Goal: Navigation & Orientation: Understand site structure

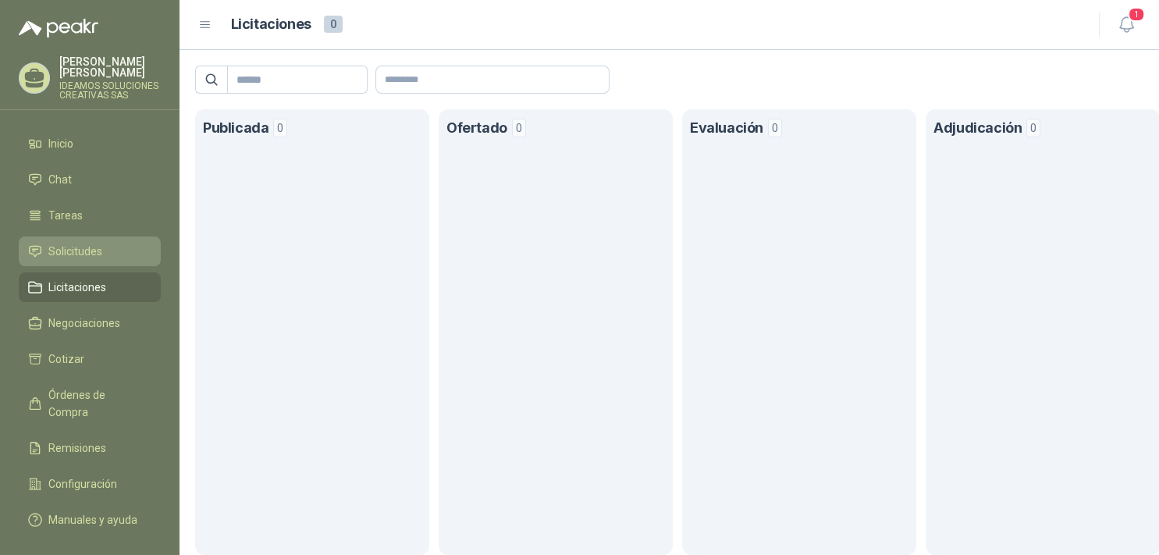
click at [64, 247] on span "Solicitudes" at bounding box center [75, 251] width 54 height 17
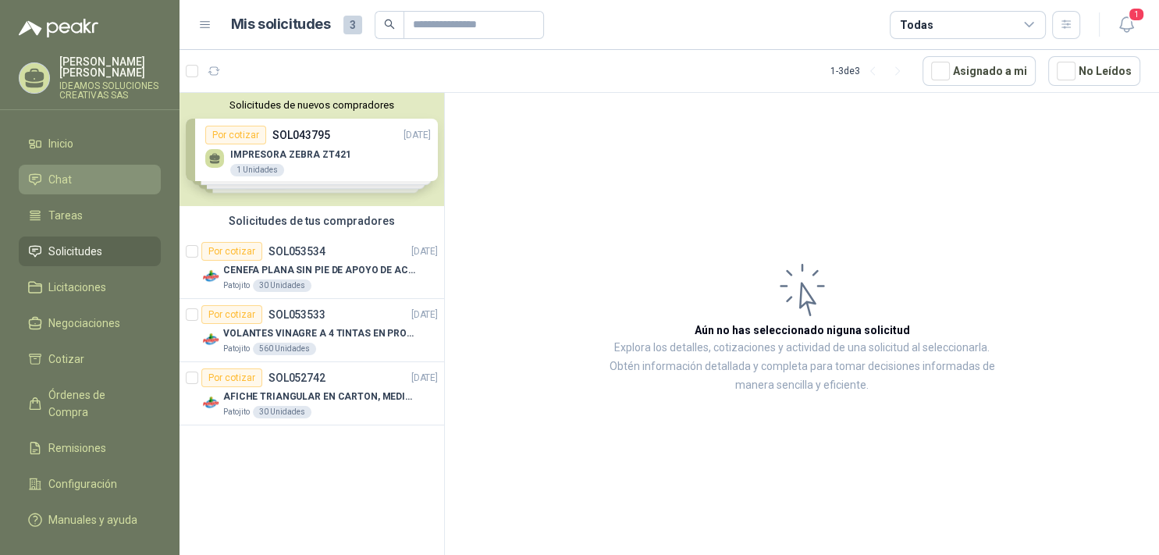
click at [67, 173] on span "Chat" at bounding box center [59, 179] width 23 height 17
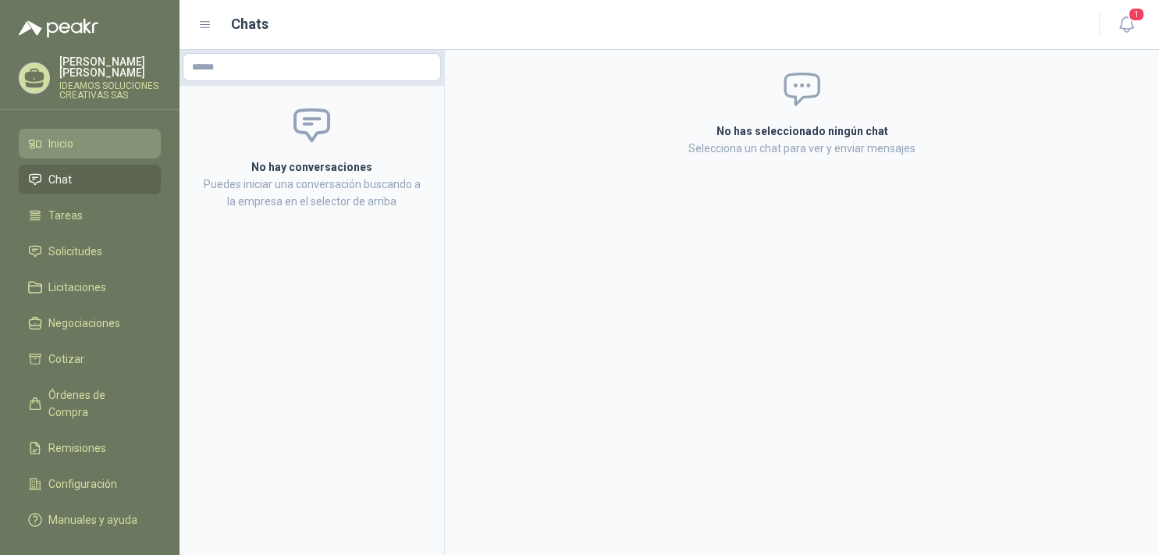
click at [65, 135] on span "Inicio" at bounding box center [60, 143] width 25 height 17
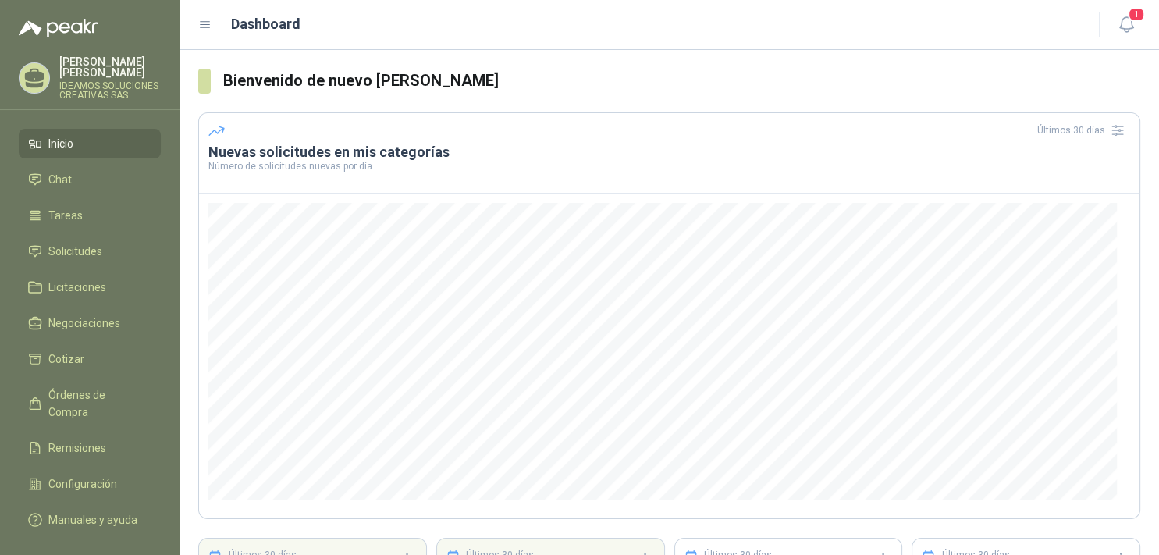
scroll to position [147, 0]
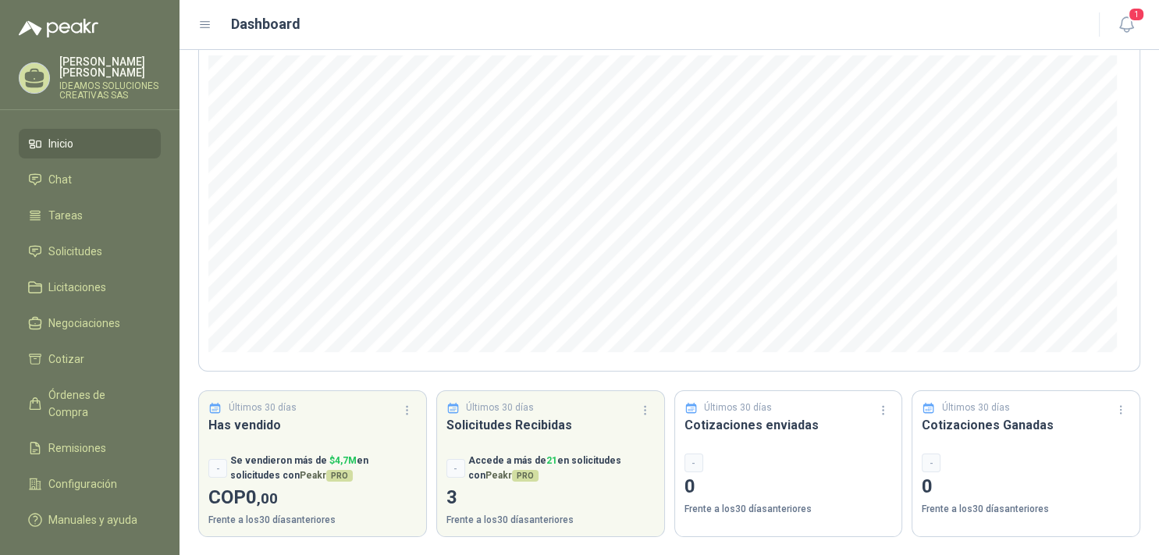
click at [838, 470] on div "-" at bounding box center [788, 462] width 208 height 19
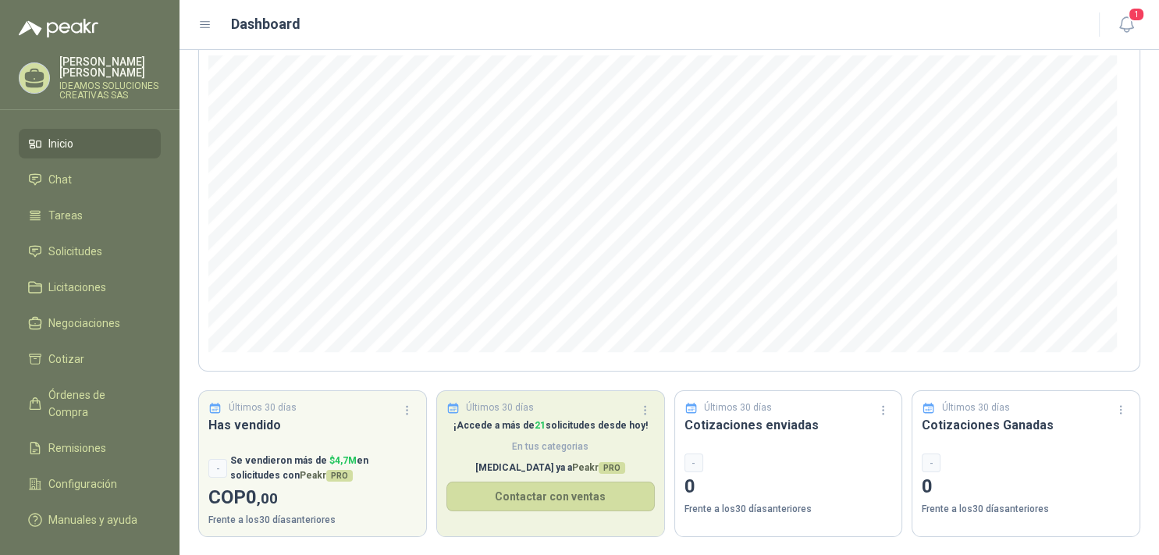
click at [598, 456] on div "¡Accede a más de 21 solicitudes desde hoy! En tus categorias [MEDICAL_DATA] ya …" at bounding box center [550, 477] width 227 height 118
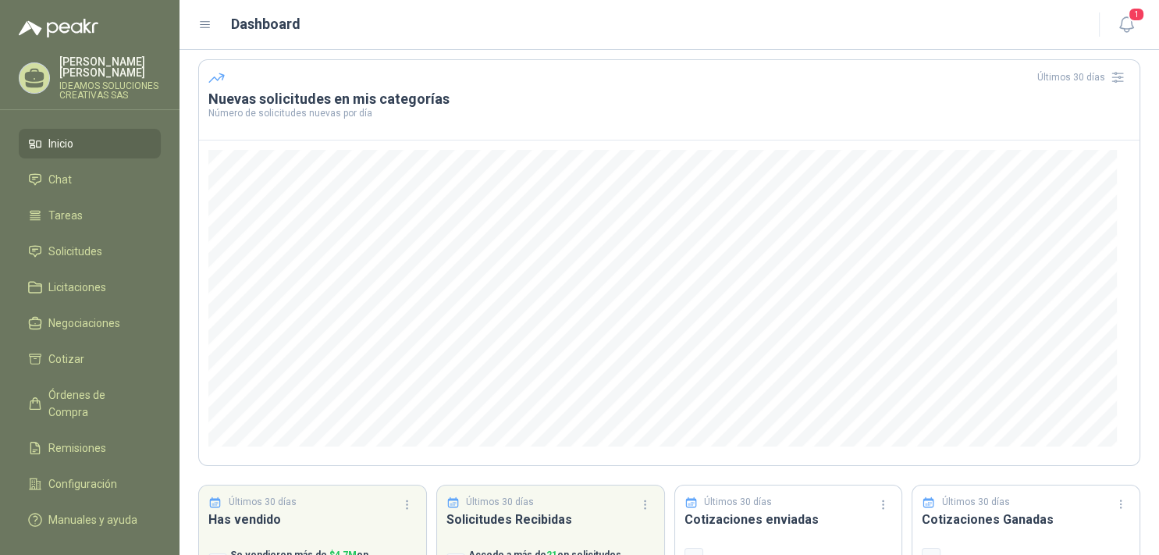
scroll to position [0, 0]
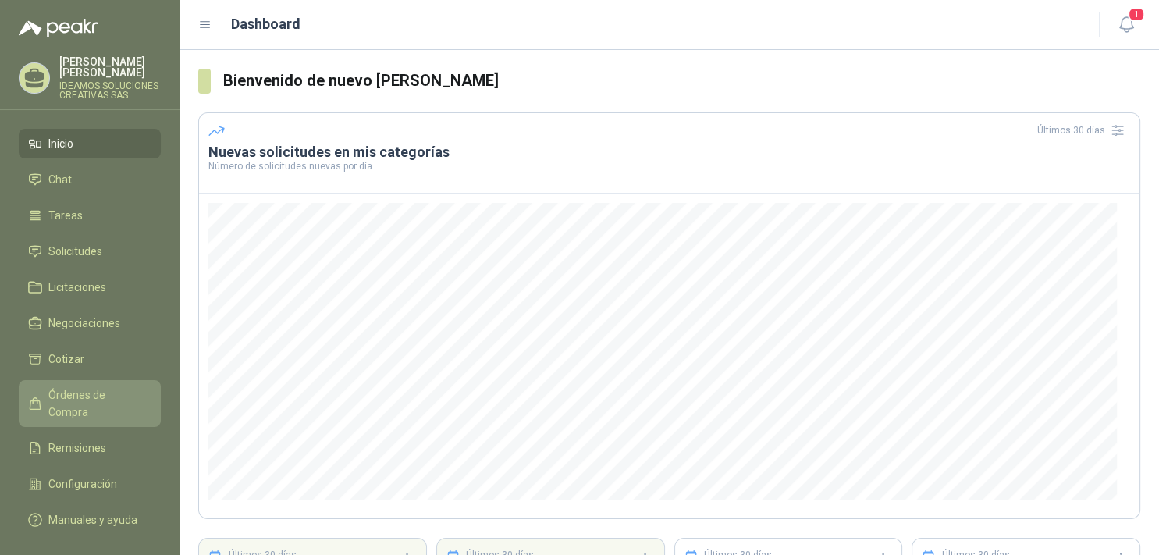
click at [115, 386] on span "Órdenes de Compra" at bounding box center [97, 403] width 98 height 34
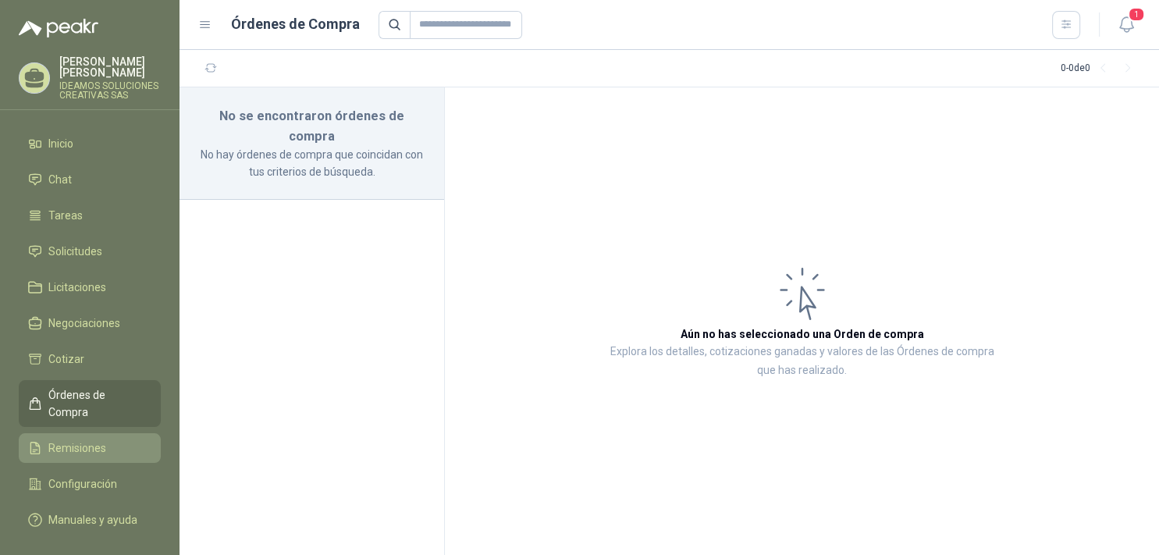
click at [58, 439] on span "Remisiones" at bounding box center [77, 447] width 58 height 17
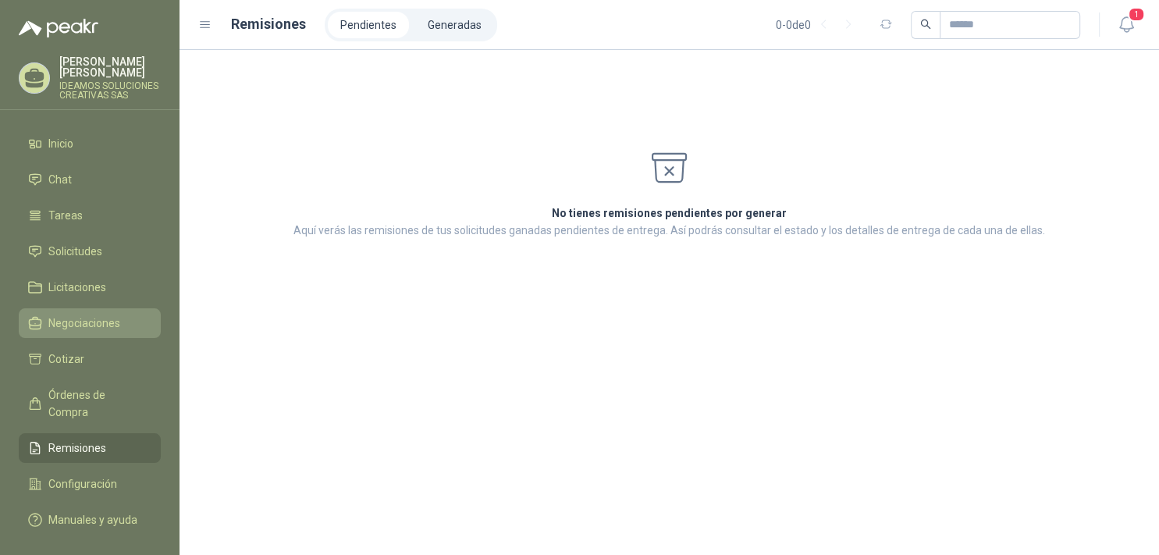
click at [64, 308] on link "Negociaciones" at bounding box center [90, 323] width 142 height 30
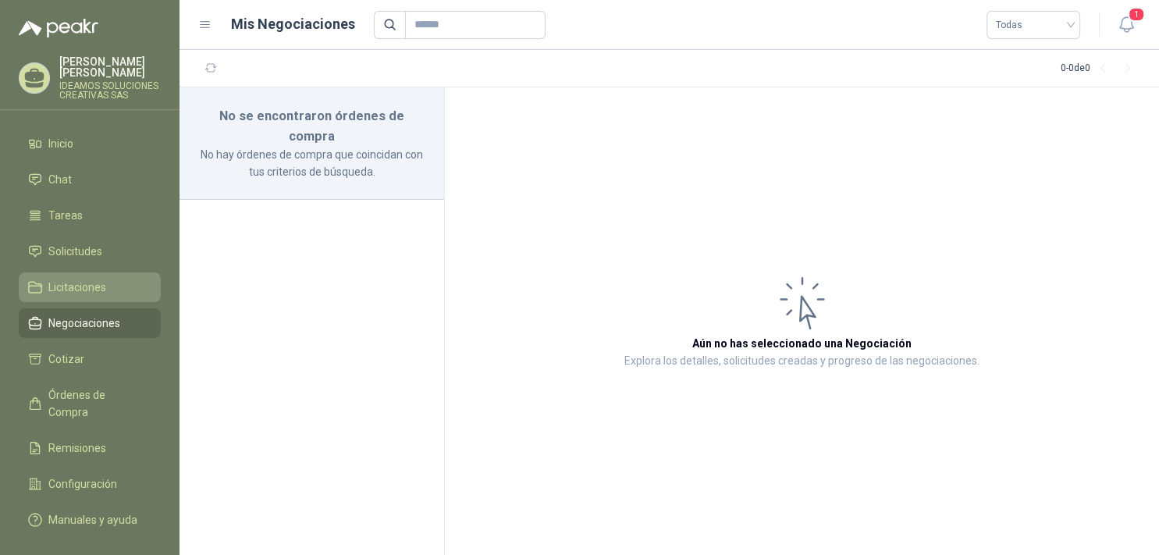
click at [64, 282] on span "Licitaciones" at bounding box center [77, 287] width 58 height 17
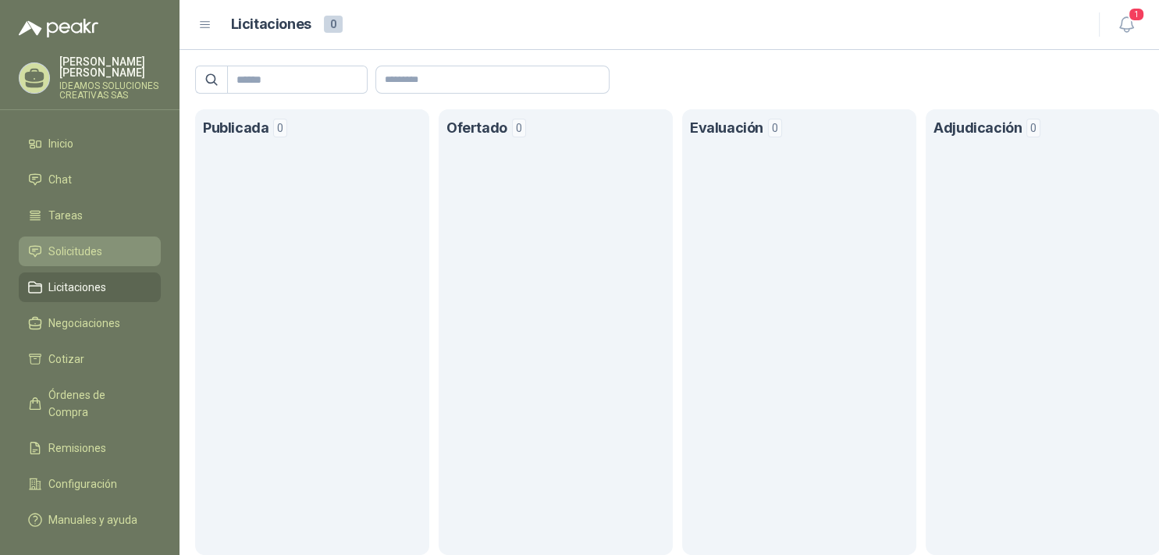
click at [61, 236] on link "Solicitudes" at bounding box center [90, 251] width 142 height 30
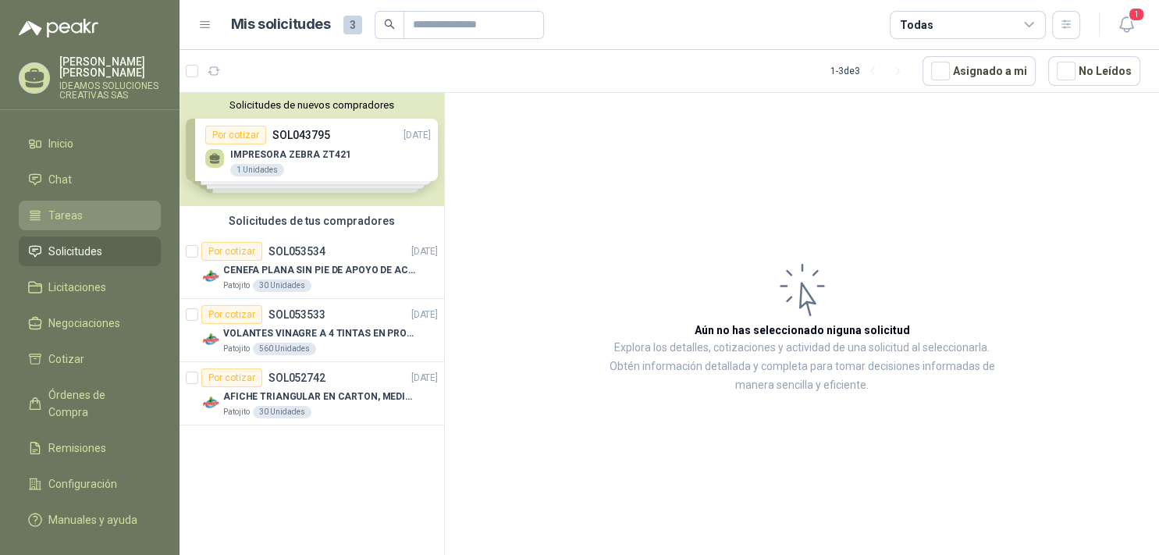
click at [67, 207] on span "Tareas" at bounding box center [65, 215] width 34 height 17
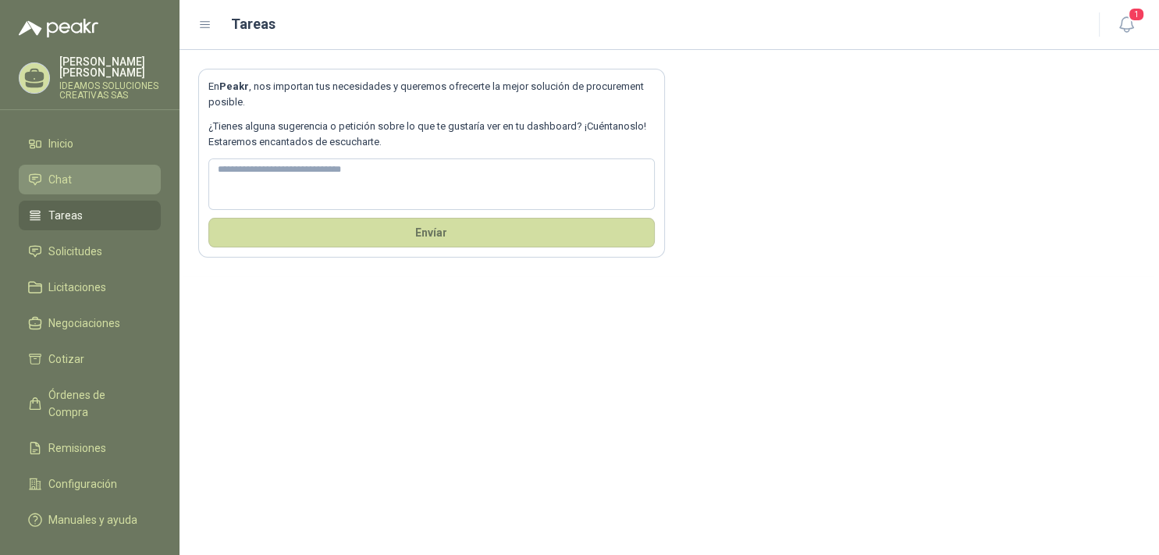
click at [61, 165] on link "Chat" at bounding box center [90, 180] width 142 height 30
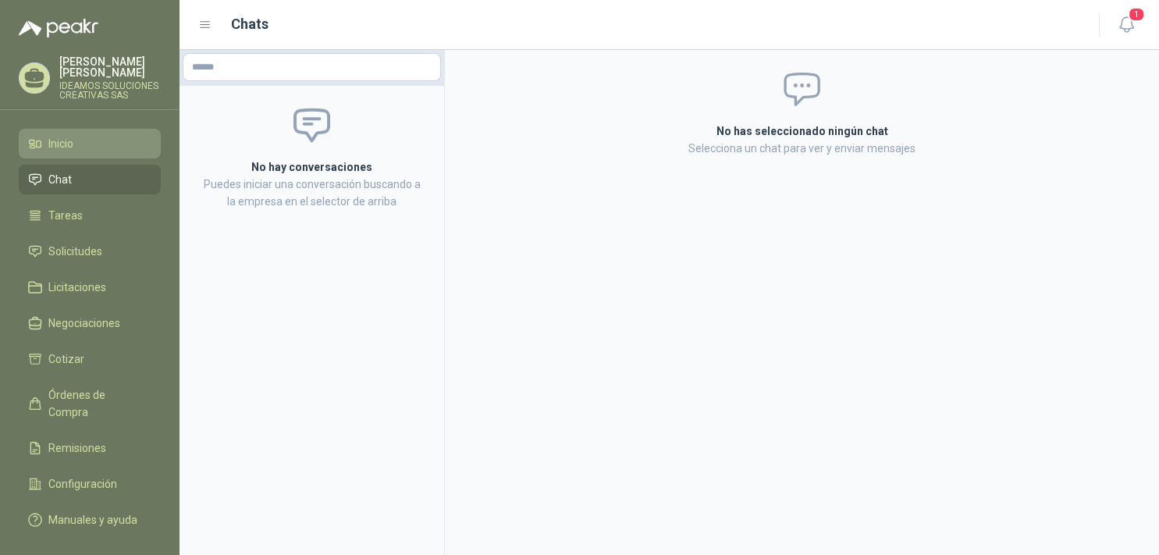
click at [56, 135] on span "Inicio" at bounding box center [60, 143] width 25 height 17
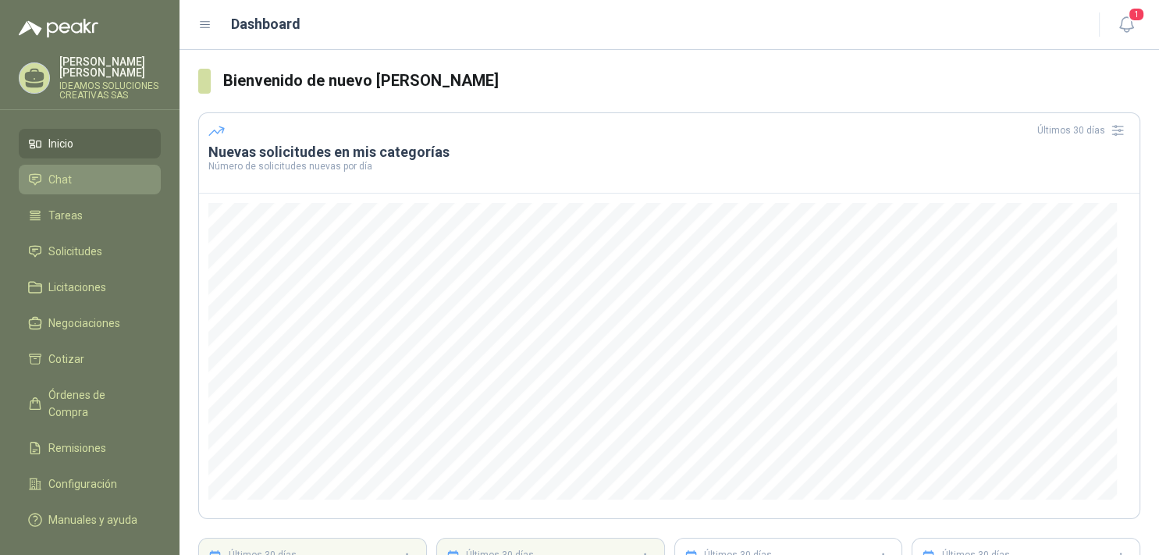
click at [86, 171] on li "Chat" at bounding box center [89, 179] width 123 height 17
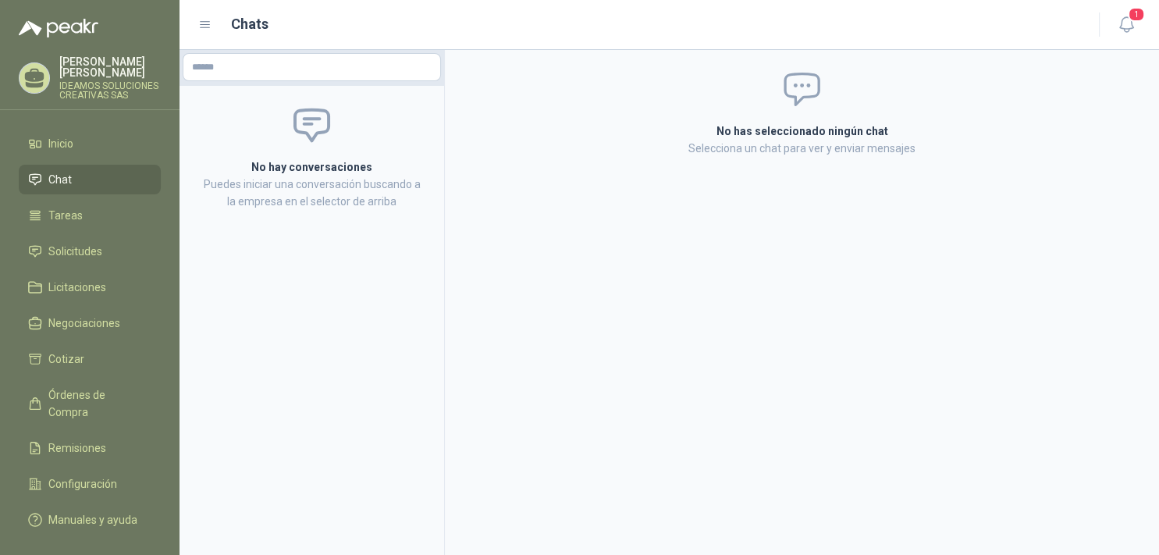
click at [57, 189] on ul "Inicio Chat Tareas Solicitudes Licitaciones Negociaciones Cotizar Órdenes de Co…" at bounding box center [89, 335] width 179 height 412
click at [57, 210] on span "Tareas" at bounding box center [65, 215] width 34 height 17
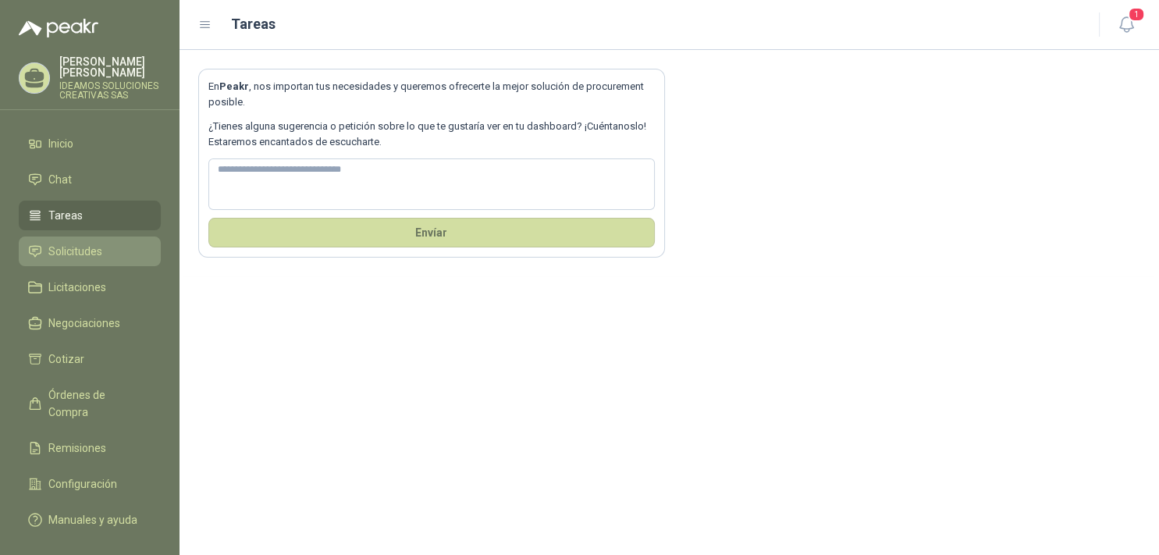
click at [82, 243] on span "Solicitudes" at bounding box center [75, 251] width 54 height 17
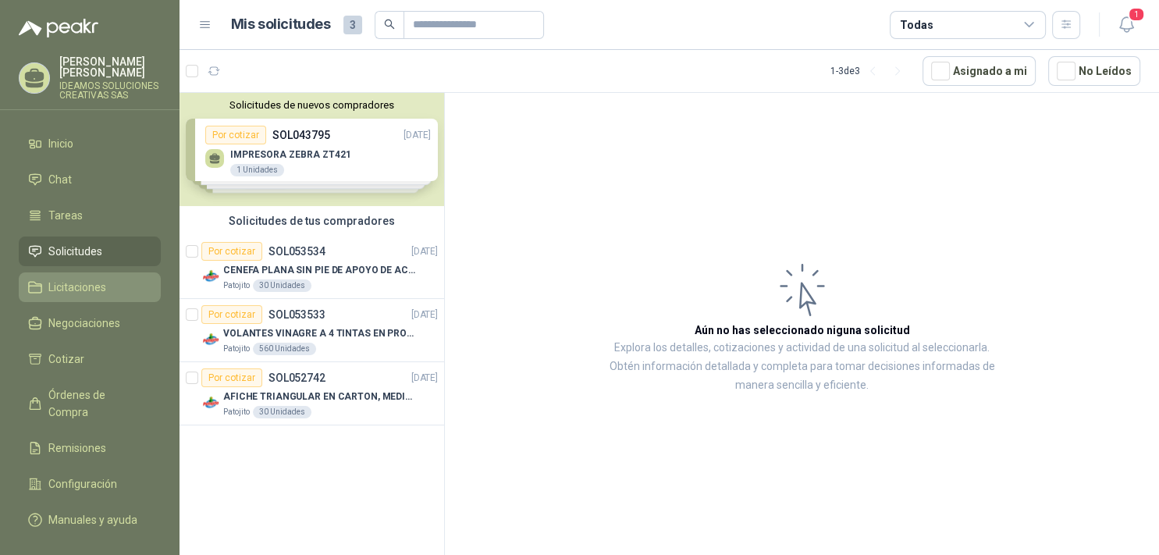
click at [58, 279] on span "Licitaciones" at bounding box center [77, 287] width 58 height 17
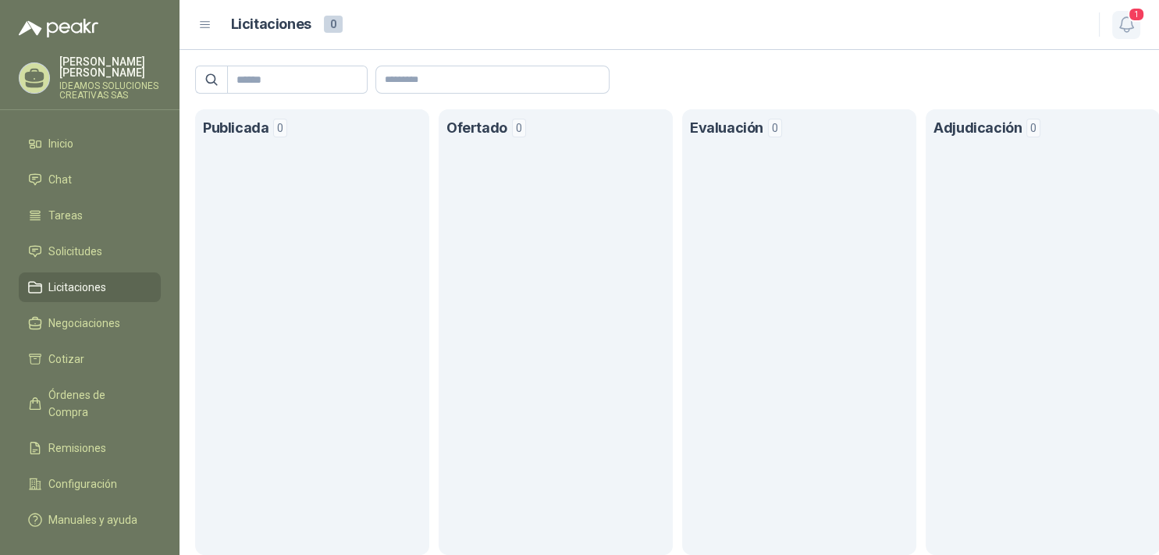
click at [1131, 23] on icon "button" at bounding box center [1125, 24] width 13 height 15
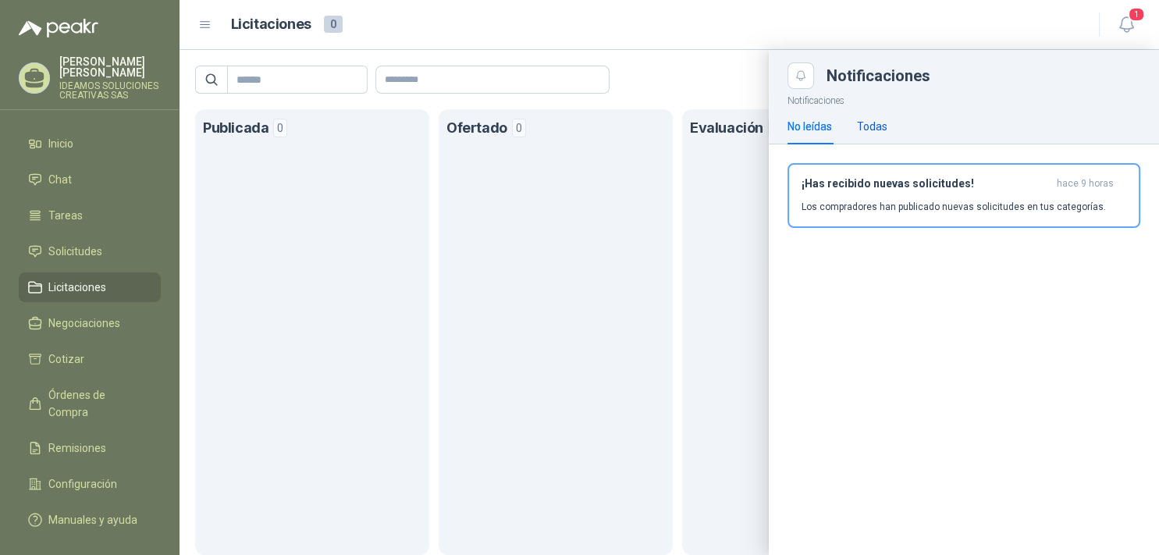
click at [871, 119] on div "Todas" at bounding box center [872, 126] width 30 height 17
click at [804, 126] on div "No leídas" at bounding box center [809, 126] width 44 height 17
click at [1120, 17] on icon "button" at bounding box center [1126, 25] width 20 height 20
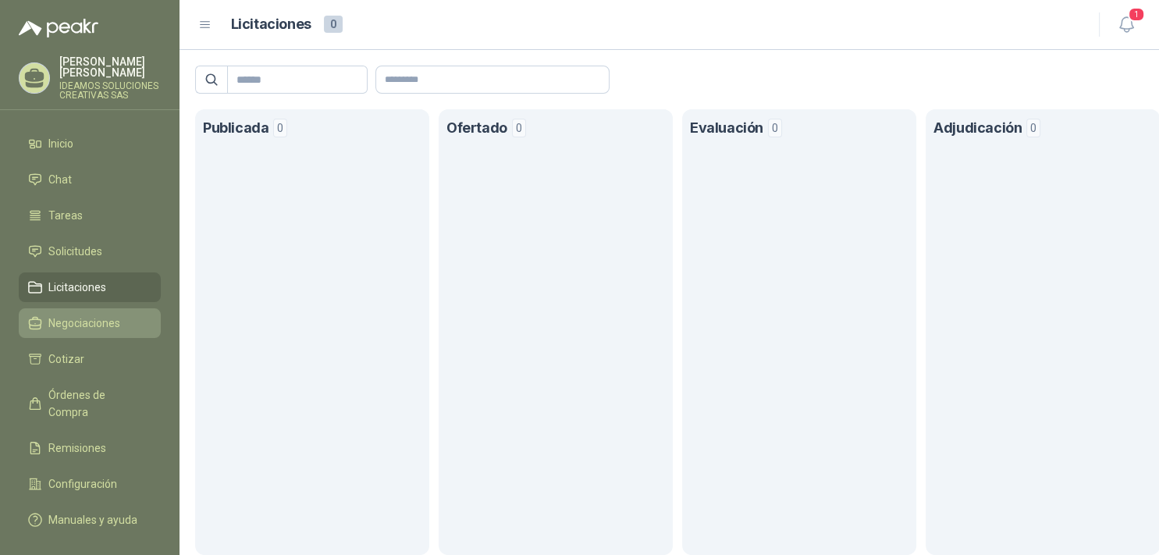
click at [62, 316] on span "Negociaciones" at bounding box center [84, 322] width 72 height 17
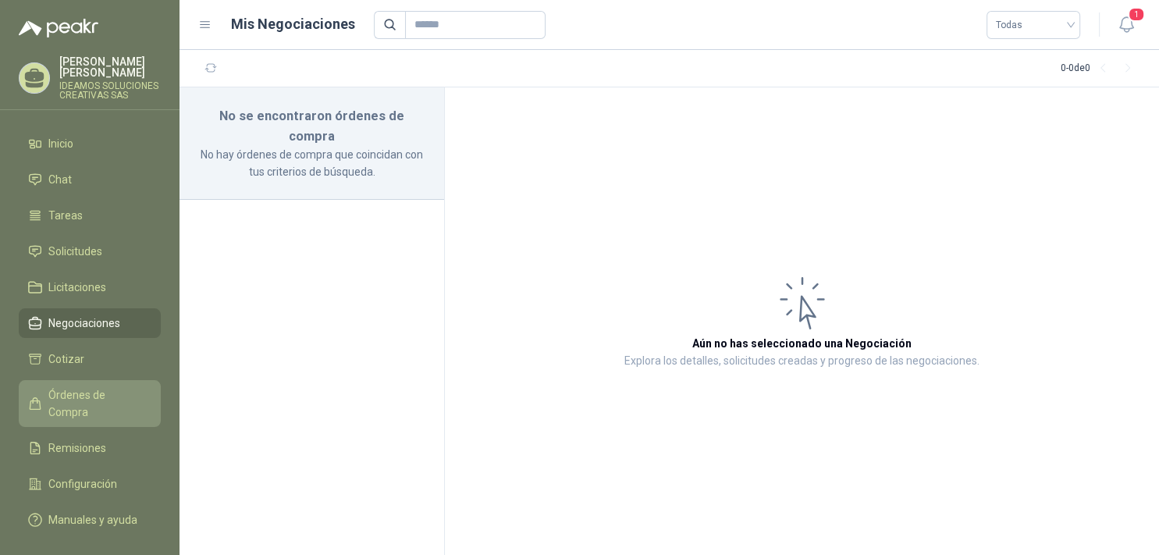
click at [89, 386] on span "Órdenes de Compra" at bounding box center [97, 403] width 98 height 34
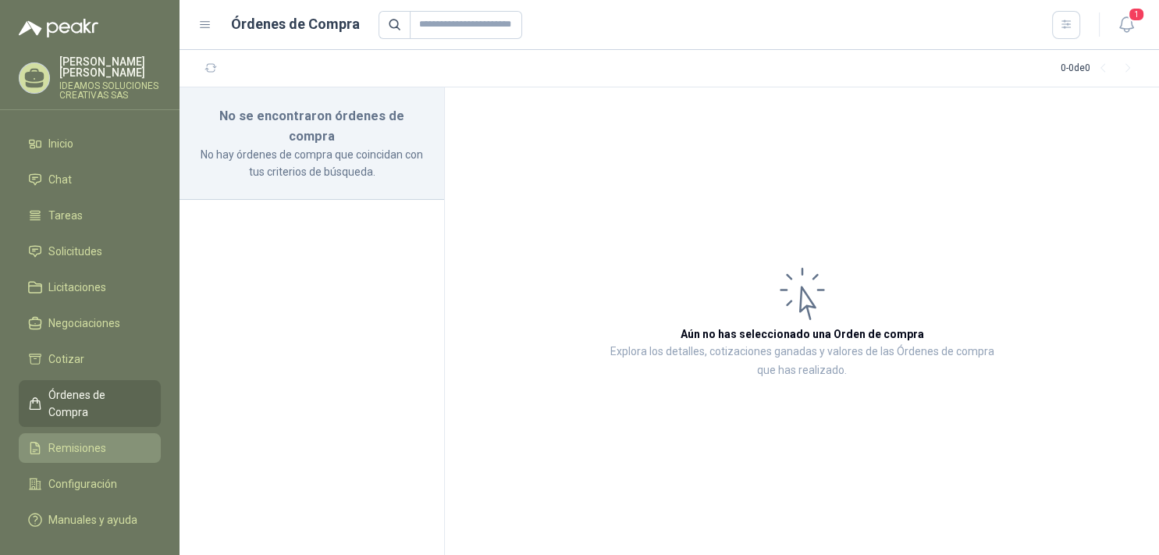
click at [73, 439] on span "Remisiones" at bounding box center [77, 447] width 58 height 17
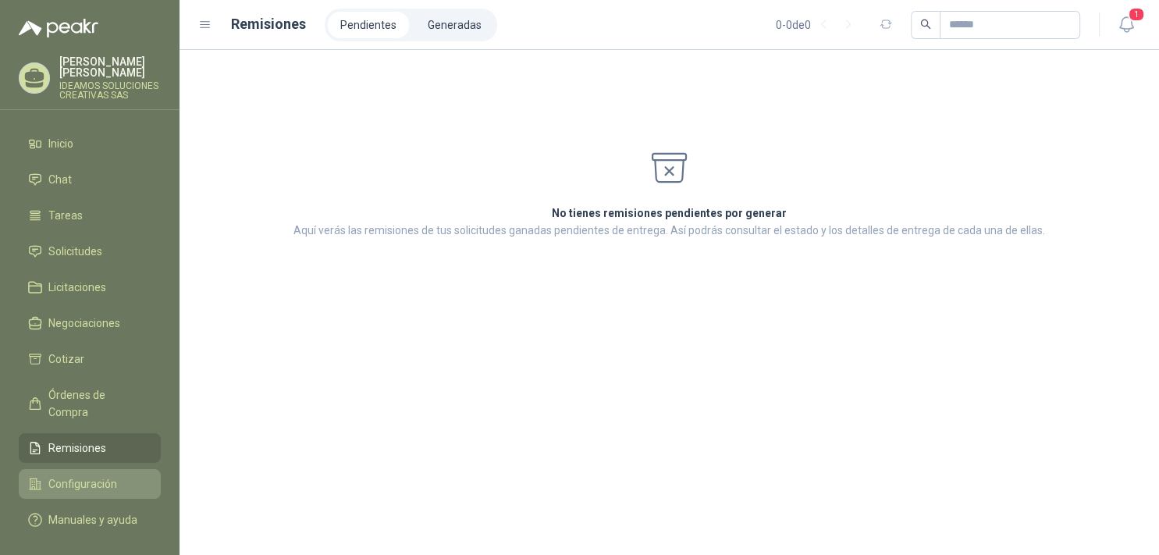
click at [77, 469] on link "Configuración" at bounding box center [90, 484] width 142 height 30
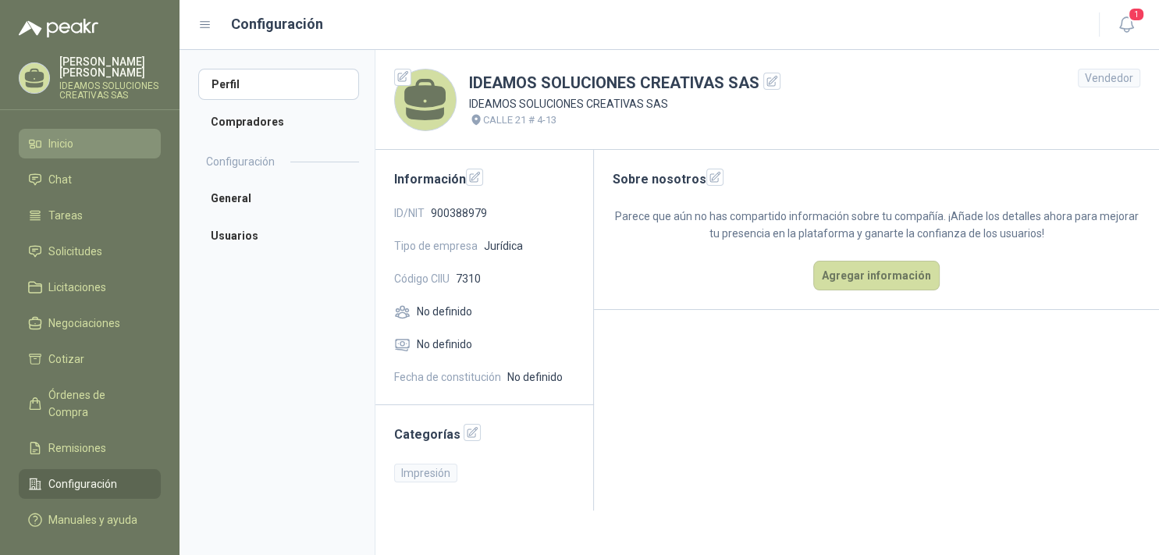
click at [50, 137] on span "Inicio" at bounding box center [60, 143] width 25 height 17
